Goal: Find specific page/section: Find specific page/section

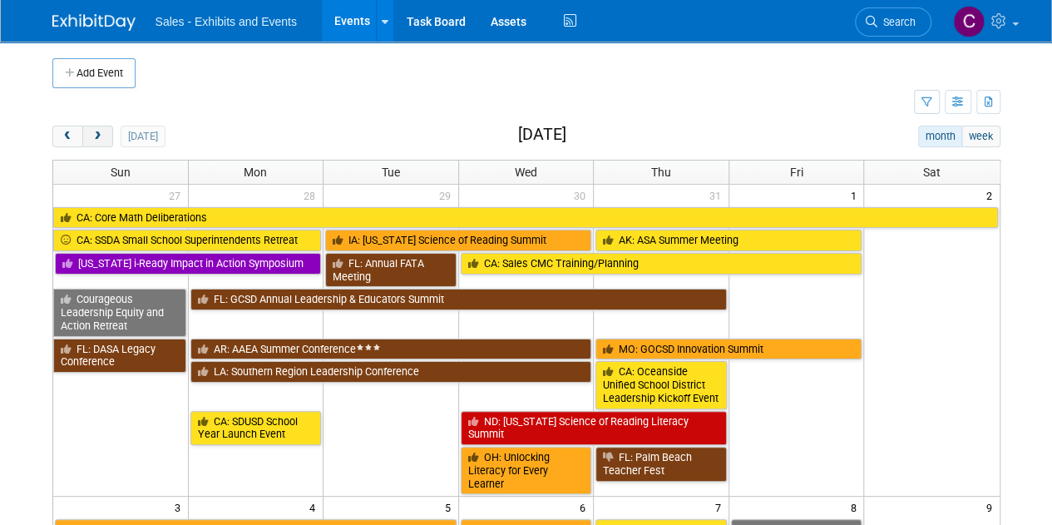
click at [93, 138] on span "next" at bounding box center [97, 136] width 12 height 11
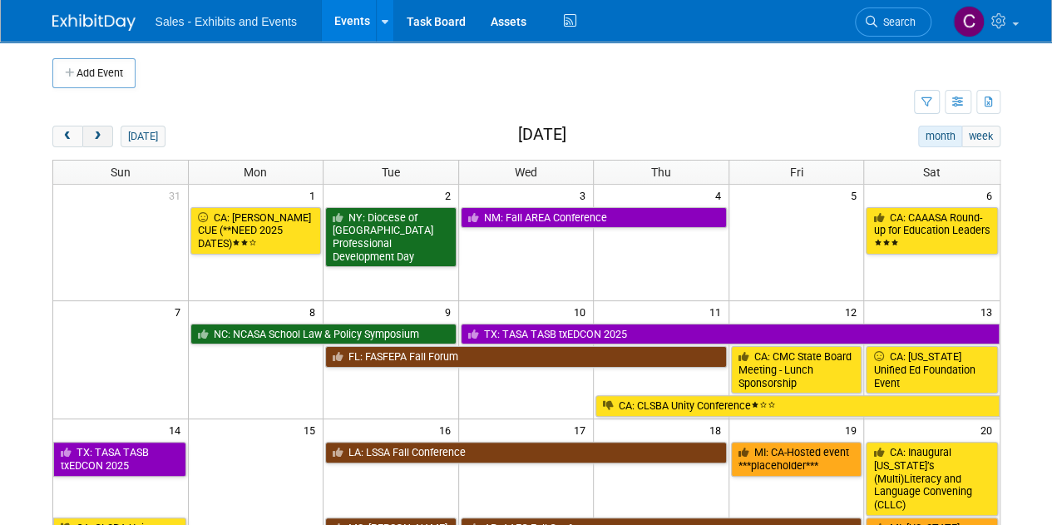
click at [93, 138] on span "next" at bounding box center [97, 136] width 12 height 11
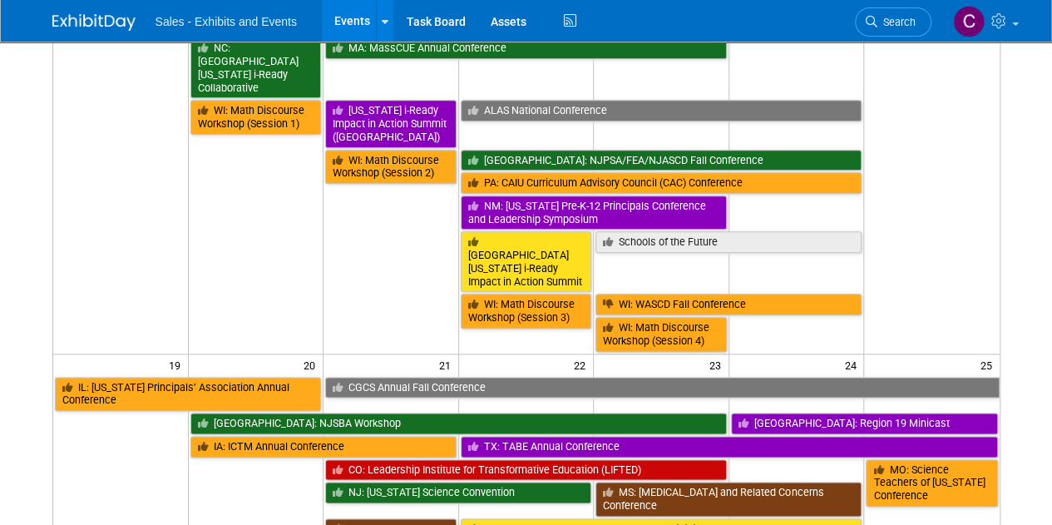
scroll to position [871, 0]
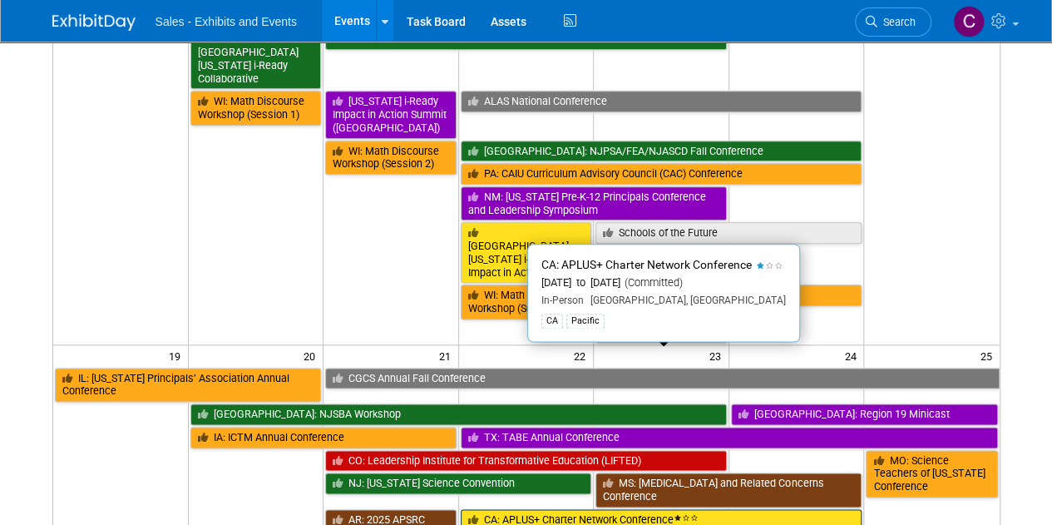
click at [607, 509] on link "CA: APLUS+ Charter Network Conference" at bounding box center [662, 520] width 402 height 22
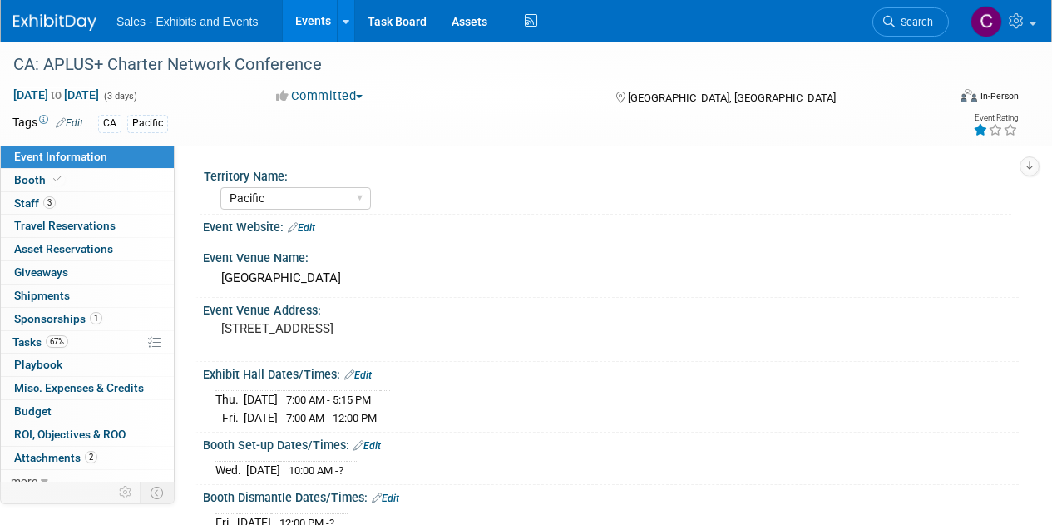
select select "Pacific"
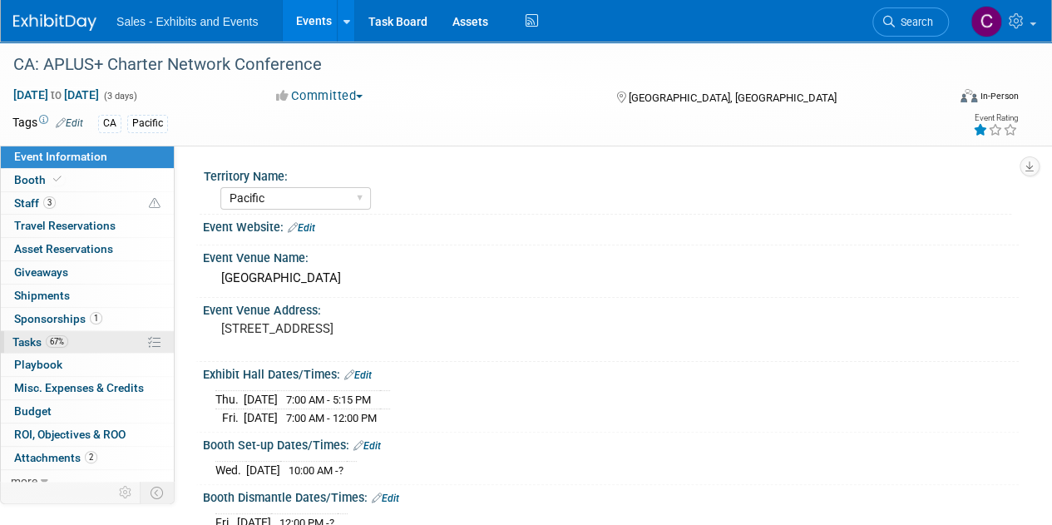
click at [18, 345] on span "Tasks 67%" at bounding box center [40, 341] width 56 height 13
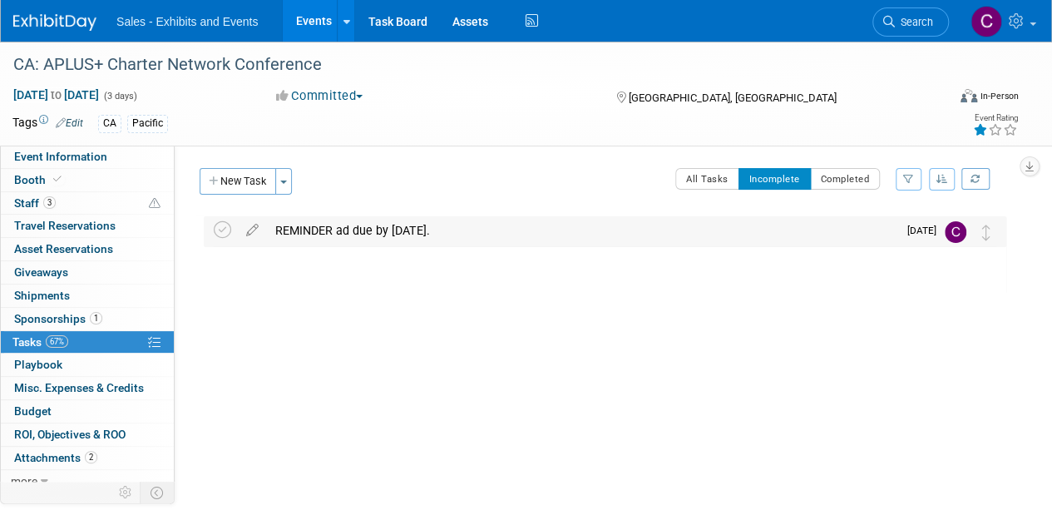
click at [342, 234] on div "REMINDER ad due by September 15." at bounding box center [582, 230] width 630 height 28
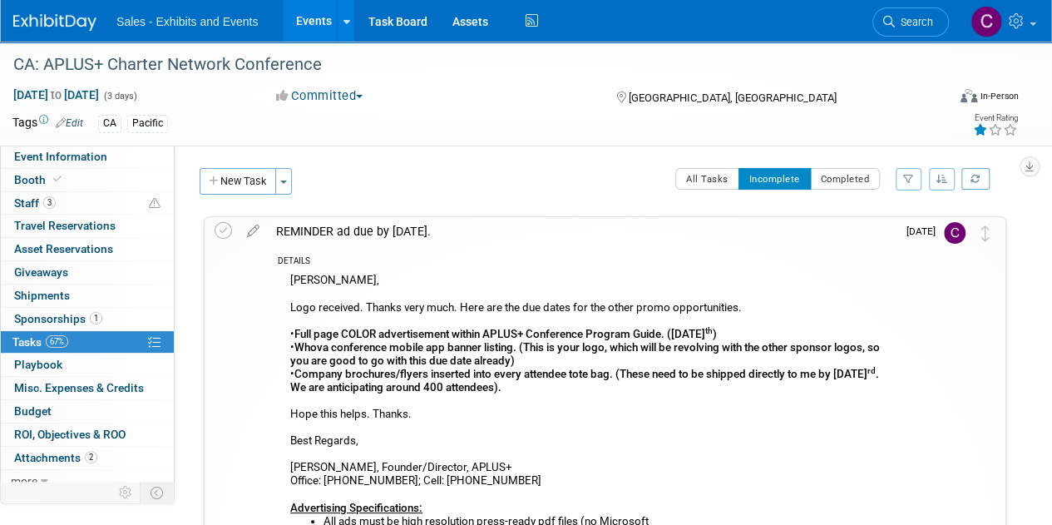
click at [304, 16] on link "Events" at bounding box center [313, 21] width 61 height 42
